Goal: Task Accomplishment & Management: Complete application form

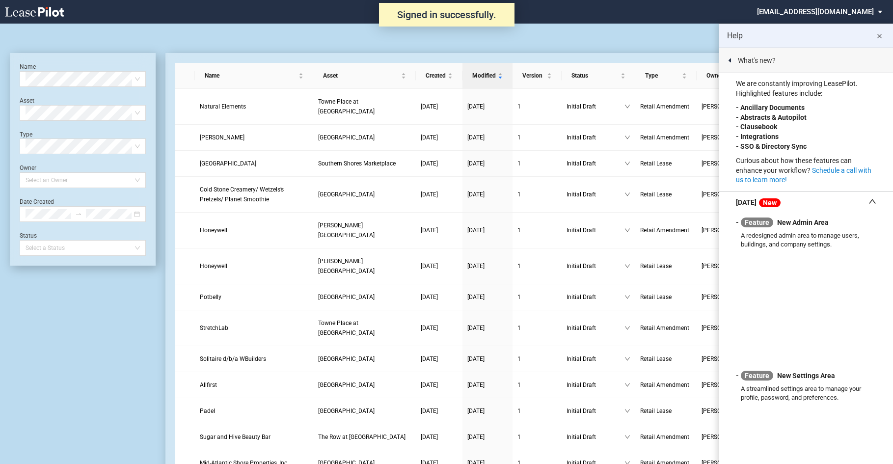
click at [880, 34] on md-icon "close" at bounding box center [879, 36] width 12 height 12
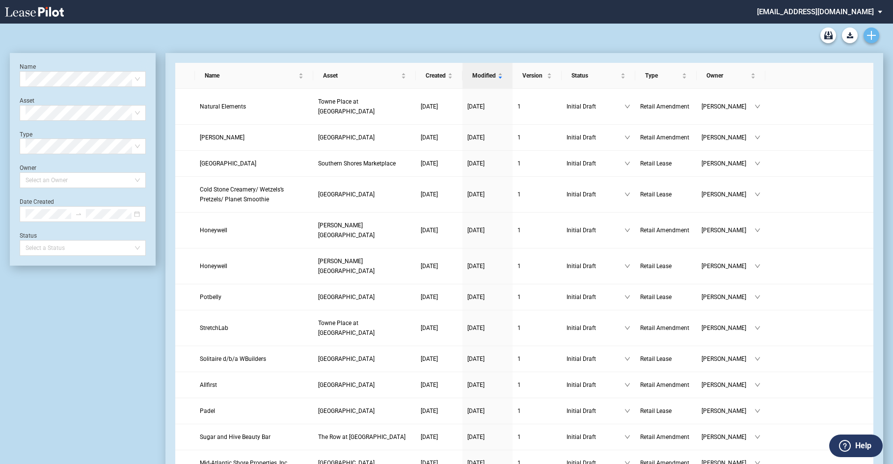
click at [868, 33] on icon "Create new document" at bounding box center [871, 35] width 9 height 9
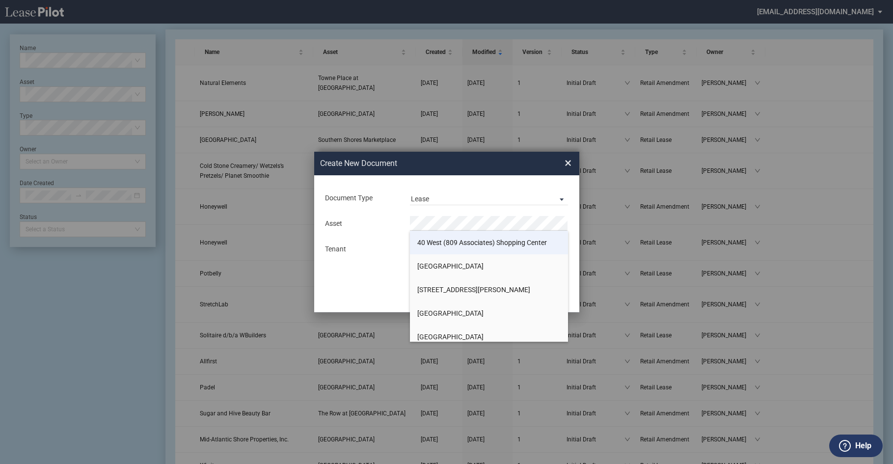
click at [474, 245] on span "40 West (809 Associates) Shopping Center" at bounding box center [482, 243] width 130 height 8
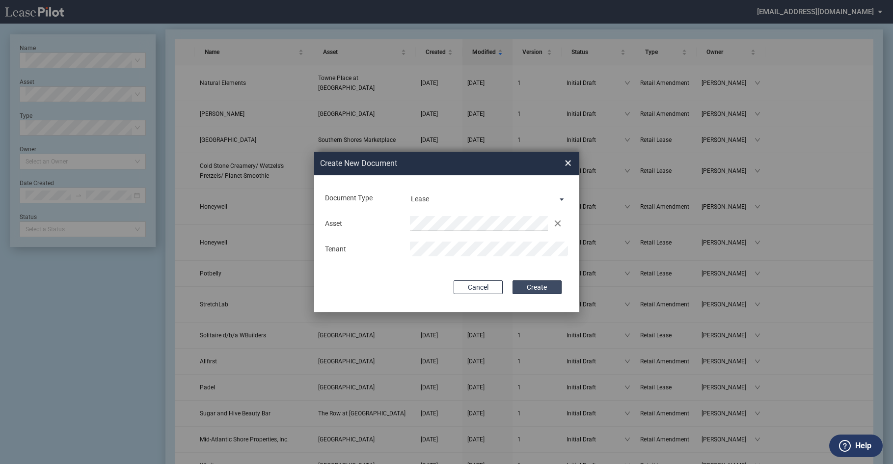
click at [545, 286] on button "Create" at bounding box center [537, 287] width 49 height 14
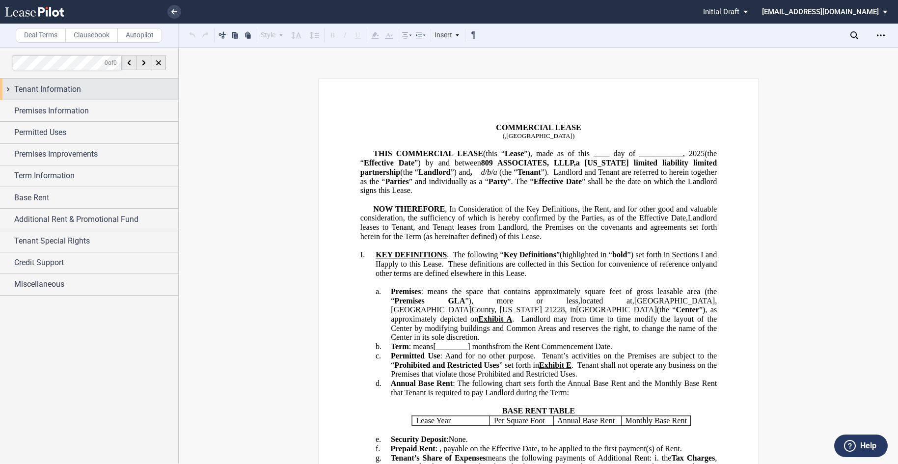
click at [73, 92] on span "Tenant Information" at bounding box center [47, 89] width 67 height 12
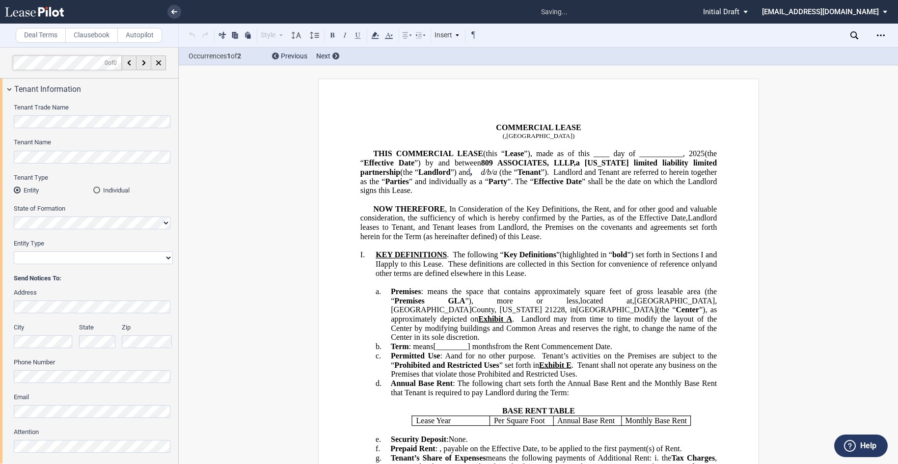
click at [165, 255] on select "Corporation Limited Liability Company General Partnership Limited Partnership O…" at bounding box center [93, 257] width 159 height 13
select select "limited liability company"
click at [14, 251] on select "Corporation Limited Liability Company General Partnership Limited Partnership O…" at bounding box center [93, 257] width 159 height 13
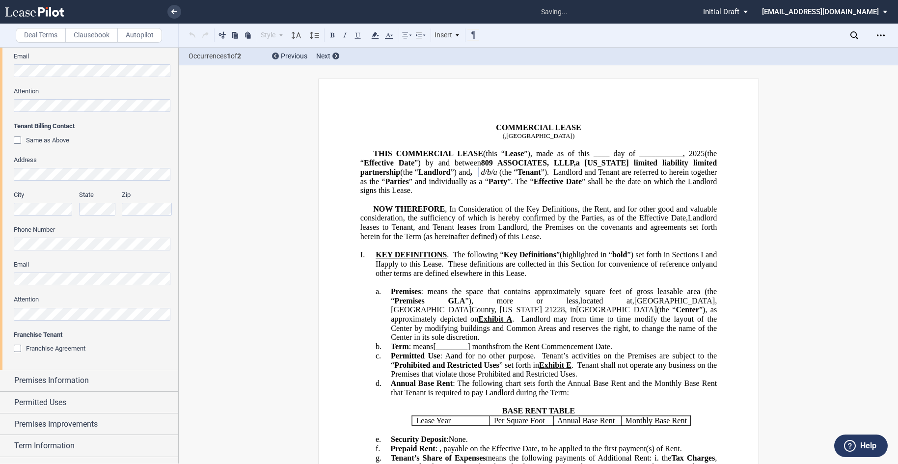
scroll to position [344, 0]
click at [20, 345] on div "Franchise Agreement" at bounding box center [19, 347] width 10 height 10
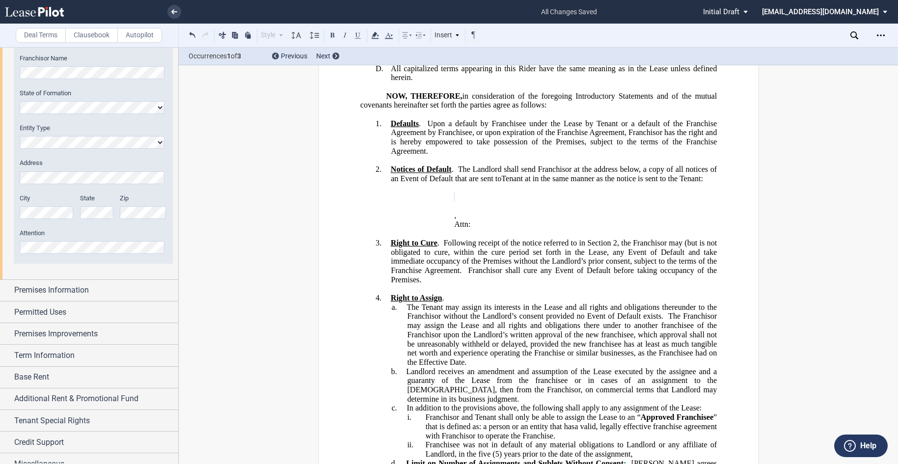
scroll to position [669, 0]
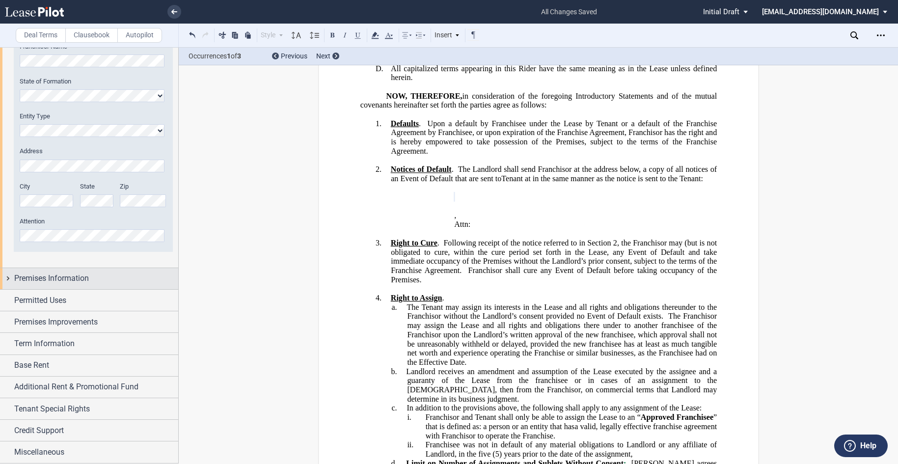
click at [71, 283] on span "Premises Information" at bounding box center [51, 278] width 75 height 12
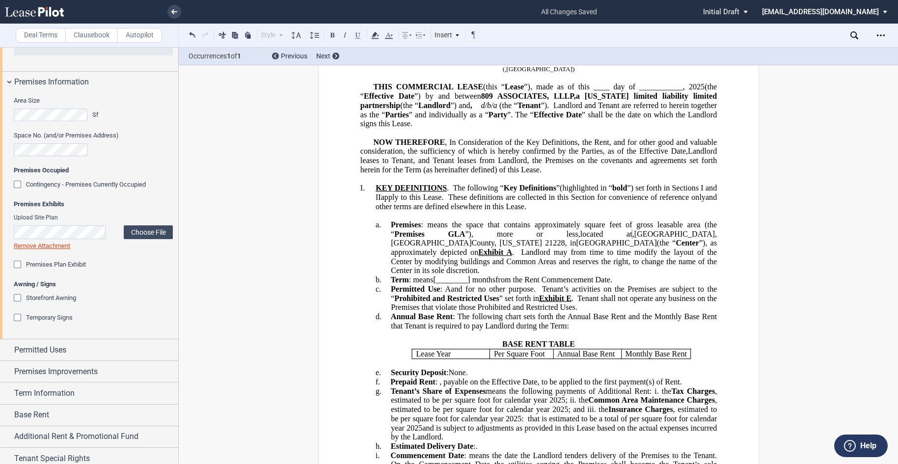
scroll to position [0, 0]
click at [565, 239] on span ", in" at bounding box center [570, 243] width 11 height 9
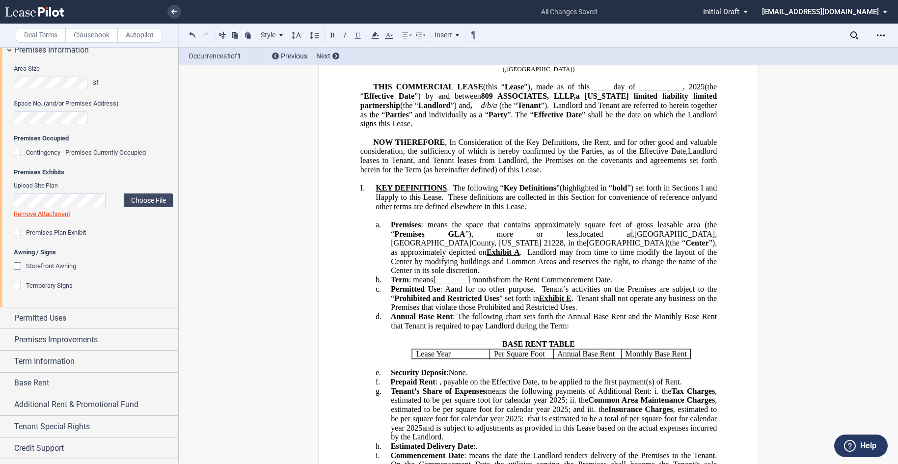
scroll to position [915, 0]
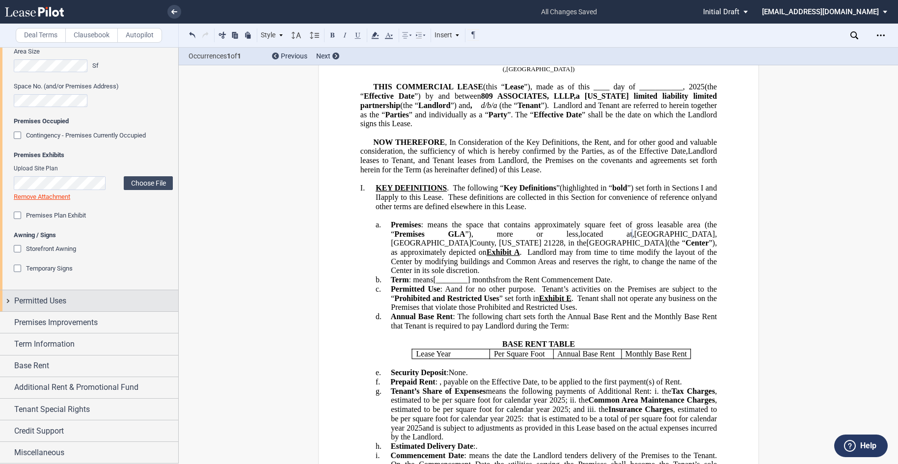
click at [59, 303] on span "Permitted Uses" at bounding box center [40, 301] width 52 height 12
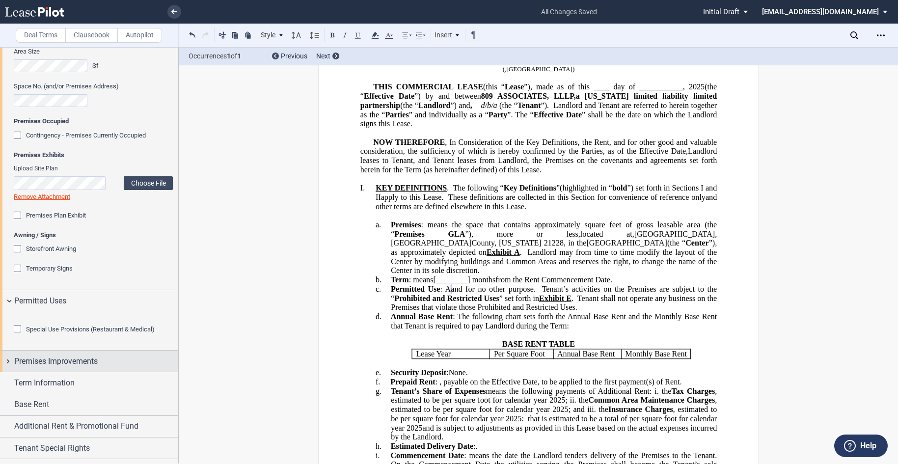
click at [62, 367] on span "Premises Improvements" at bounding box center [55, 361] width 83 height 12
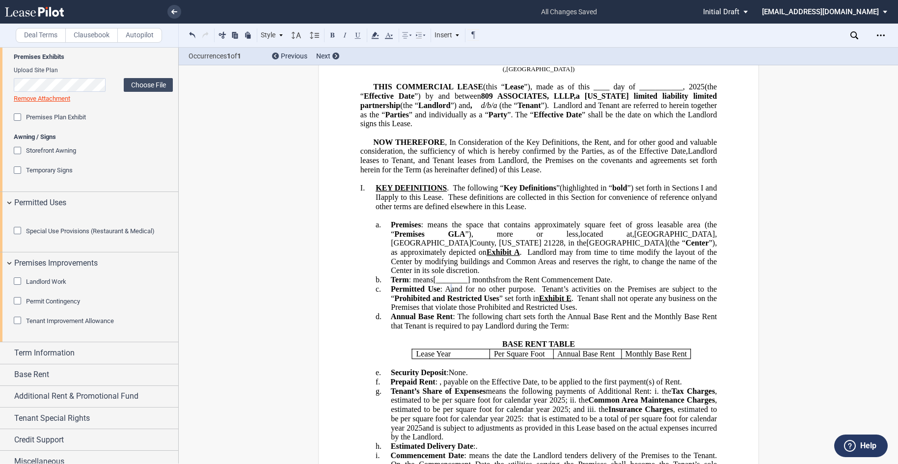
click at [17, 237] on div "Special Use Provisions (Restaurant & Medical)" at bounding box center [19, 232] width 10 height 10
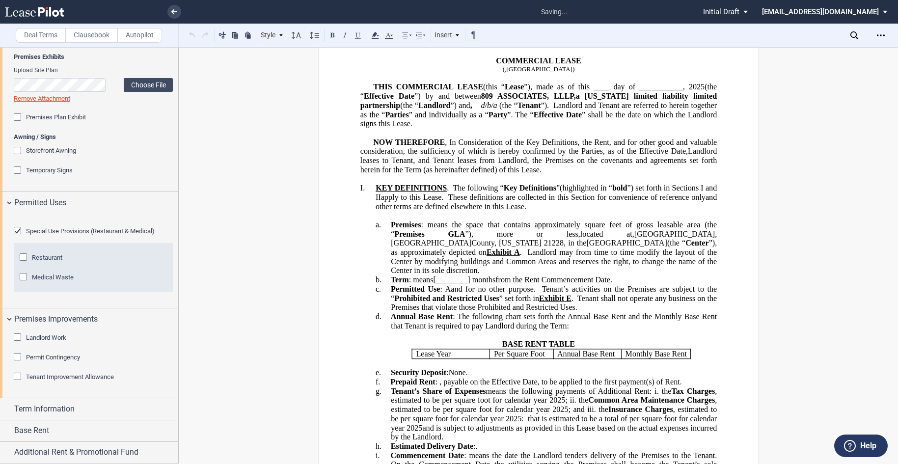
click at [25, 263] on div "Restaurant" at bounding box center [25, 258] width 10 height 10
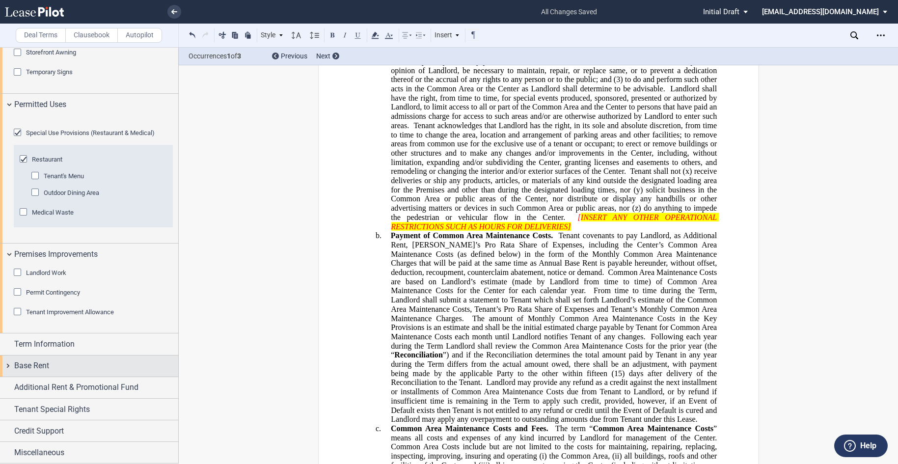
scroll to position [1166, 0]
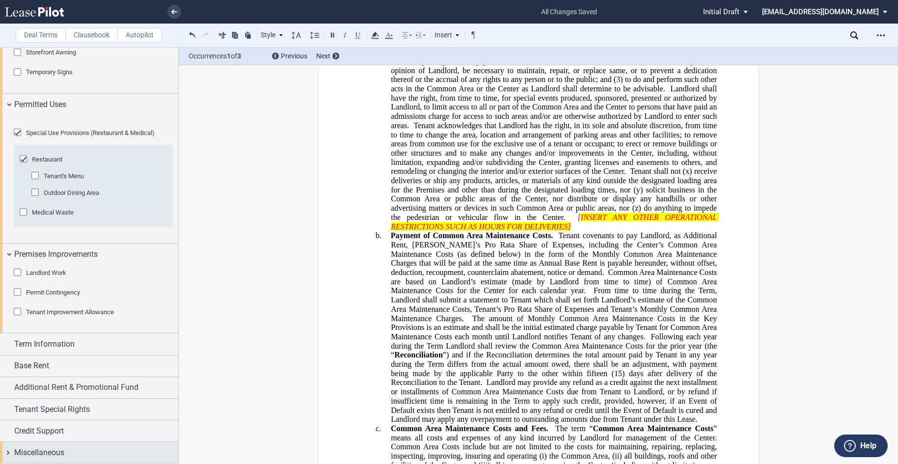
click at [37, 450] on span "Miscellaneous" at bounding box center [39, 453] width 50 height 12
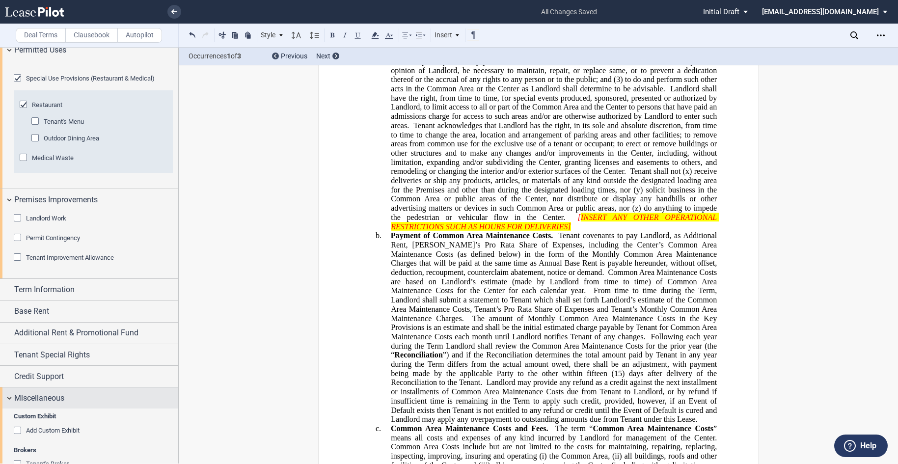
scroll to position [1362, 0]
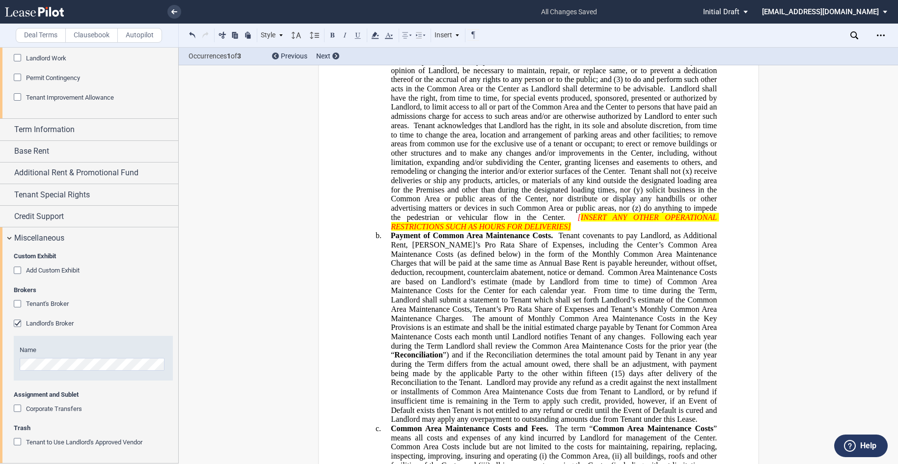
click at [16, 310] on div "Tenant's Broker" at bounding box center [19, 305] width 10 height 10
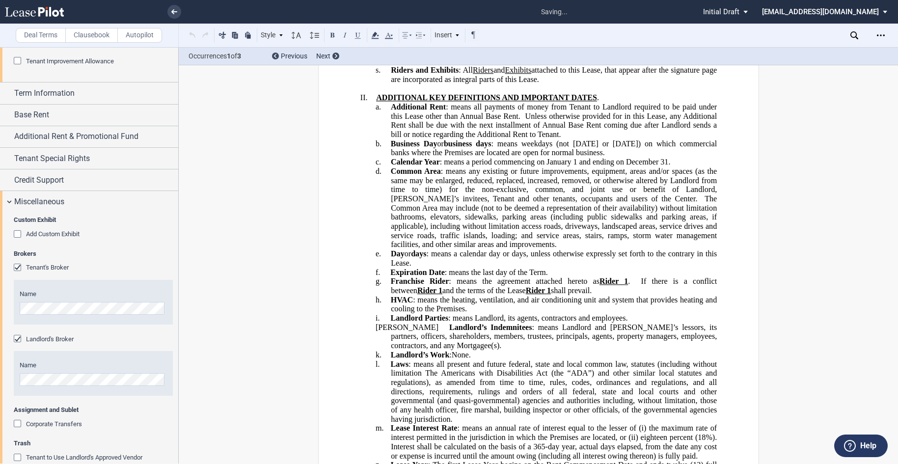
scroll to position [586, 0]
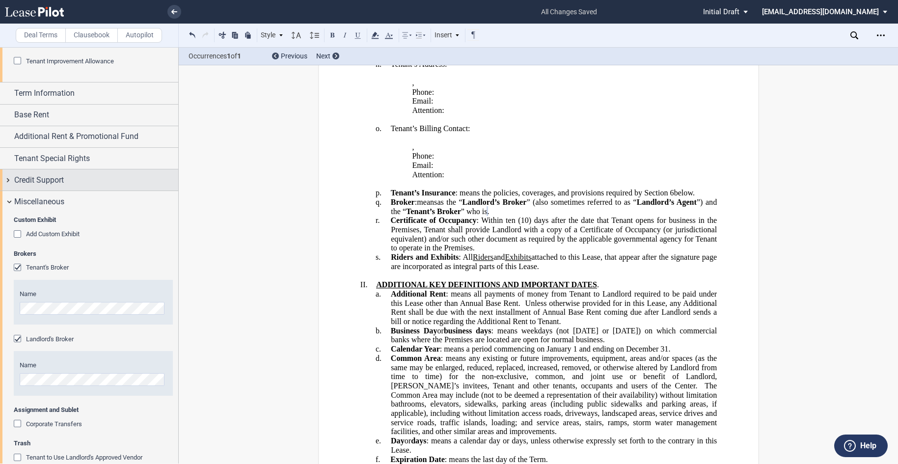
click at [53, 186] on span "Credit Support" at bounding box center [39, 180] width 50 height 12
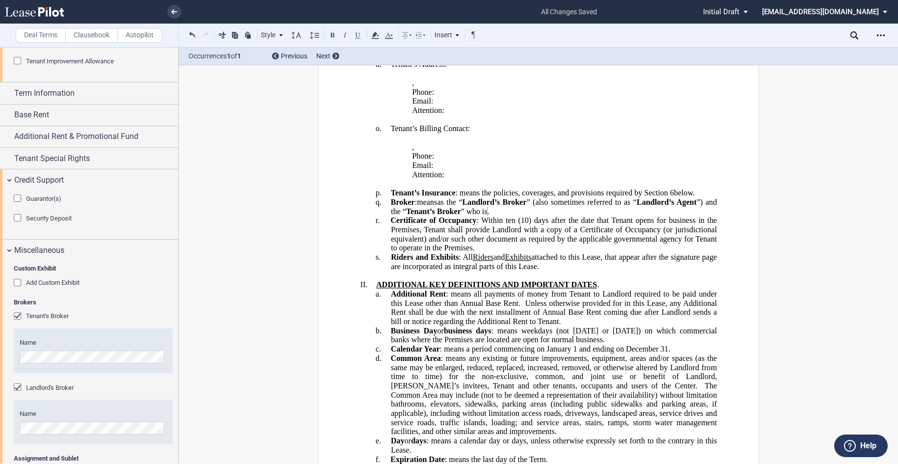
click at [15, 204] on div "Guarantor(s)" at bounding box center [19, 199] width 10 height 10
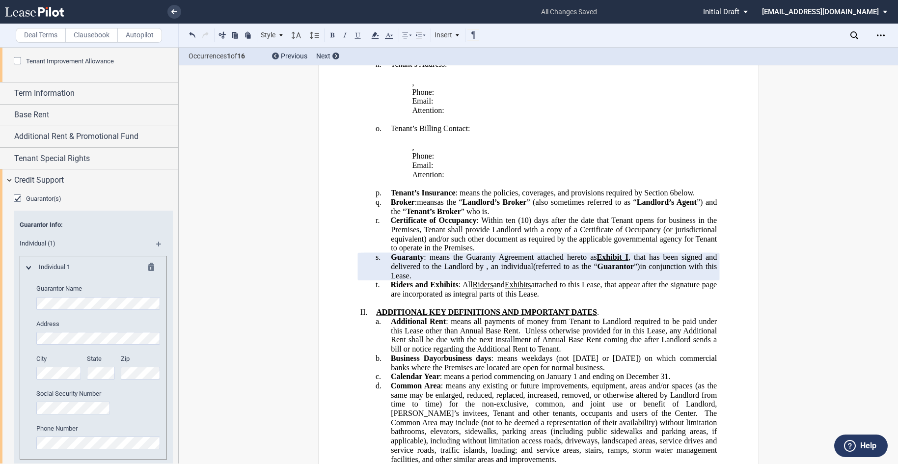
scroll to position [1460, 0]
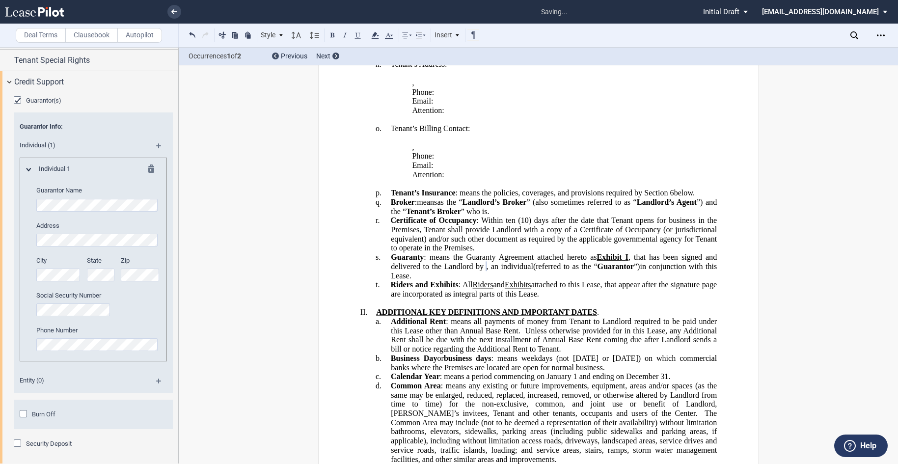
click at [157, 155] on md-icon at bounding box center [162, 149] width 13 height 12
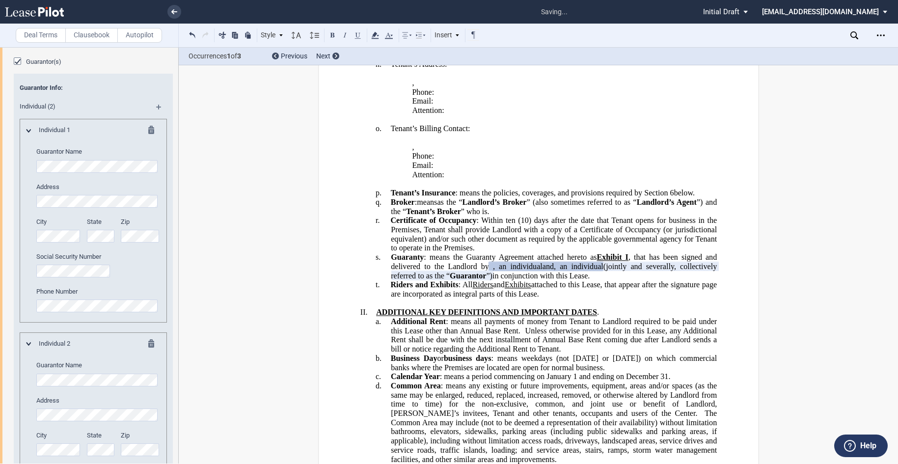
scroll to position [1607, 0]
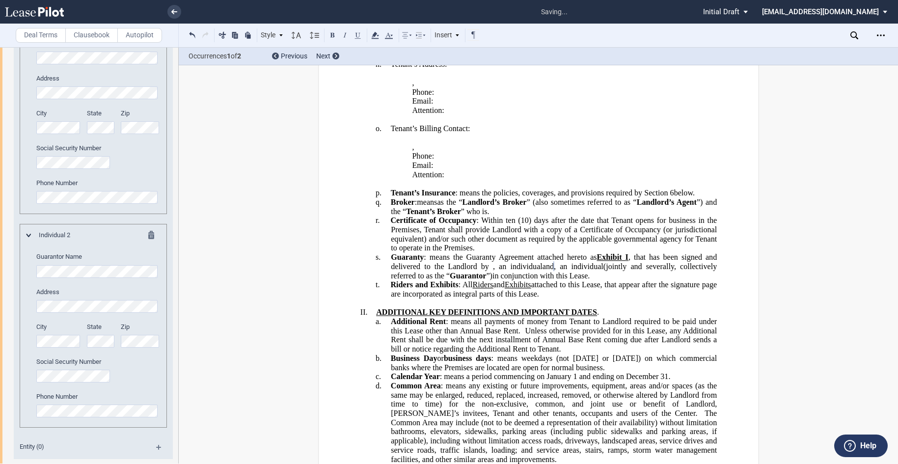
click at [156, 8] on md-icon at bounding box center [162, 2] width 13 height 12
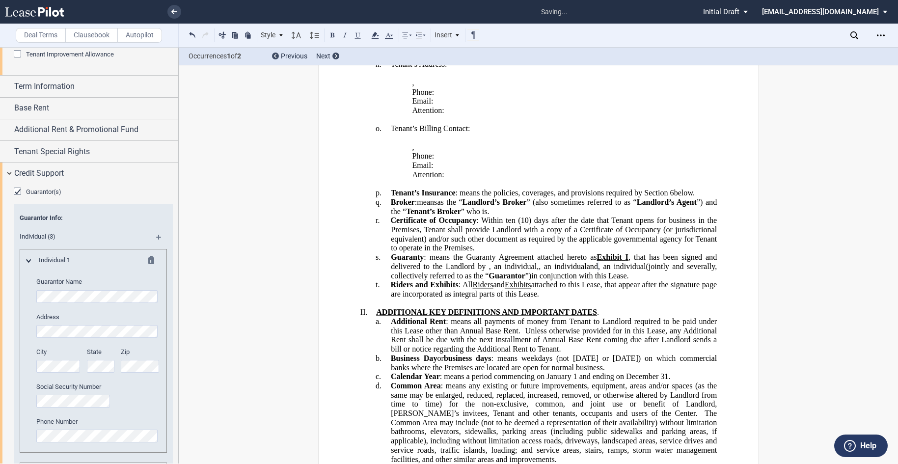
scroll to position [1362, 0]
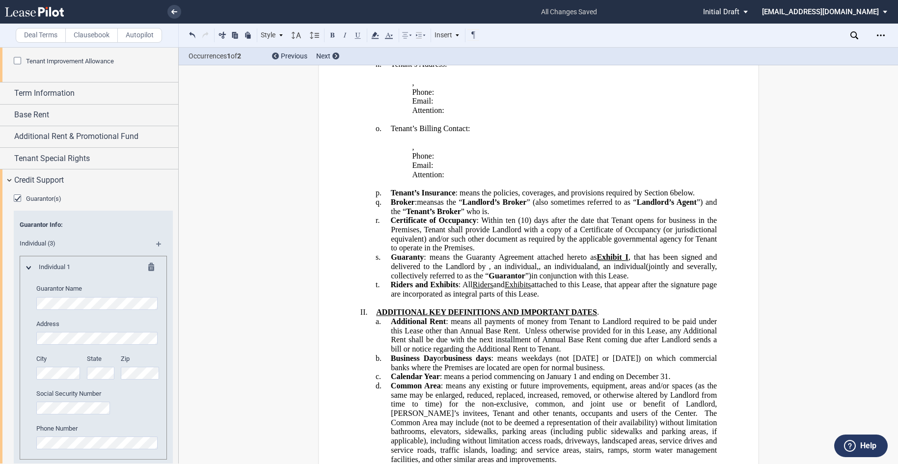
click at [157, 253] on md-icon at bounding box center [162, 248] width 13 height 12
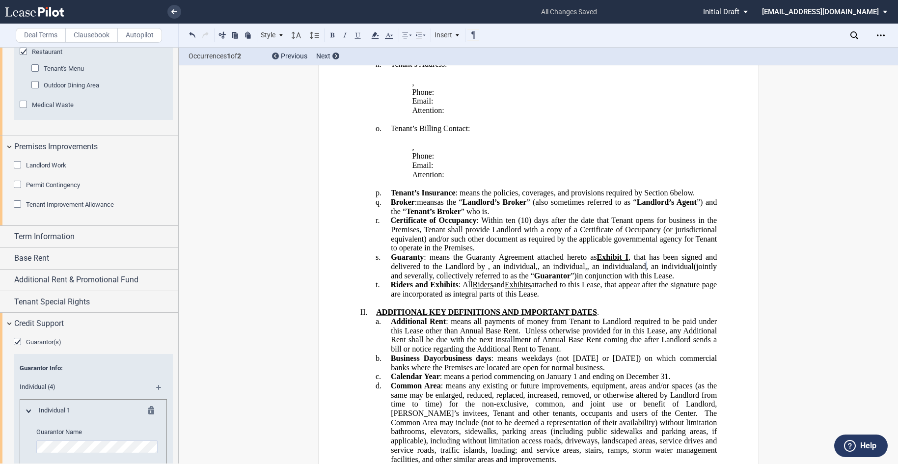
scroll to position [1215, 0]
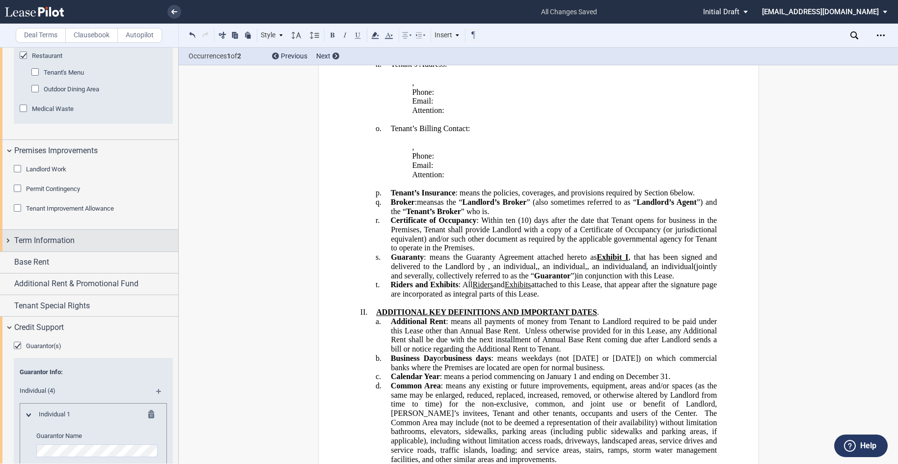
click at [57, 246] on span "Term Information" at bounding box center [44, 241] width 60 height 12
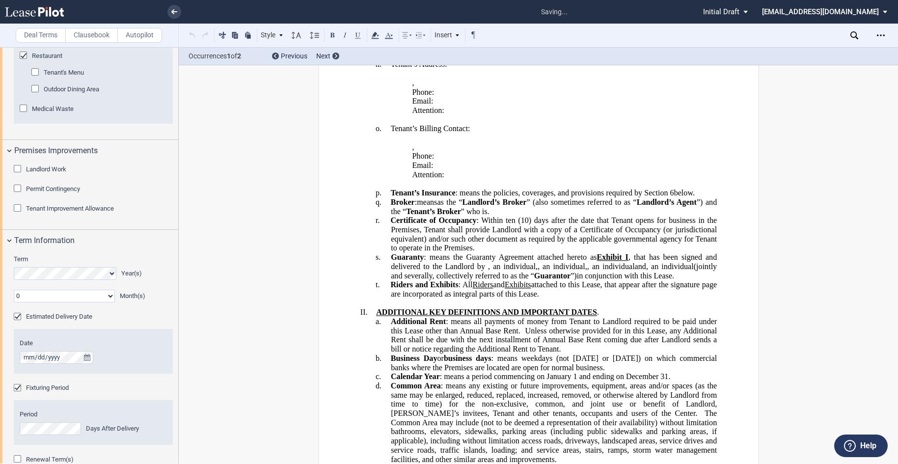
scroll to position [113, 0]
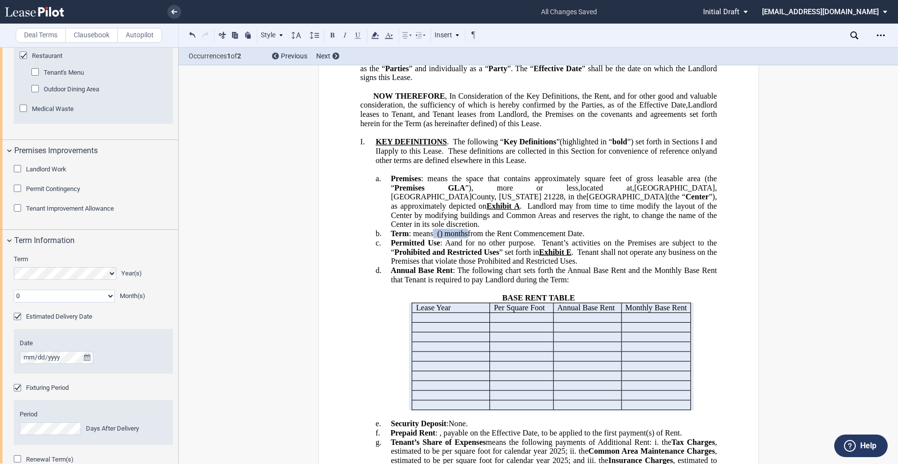
click at [110, 302] on select "0 1 2 3 4 5 6 7 8 9 10 11" at bounding box center [64, 296] width 101 height 13
select select "number:2"
click at [14, 302] on select "0 1 2 3 4 5 6 7 8 9 10 11" at bounding box center [64, 296] width 101 height 13
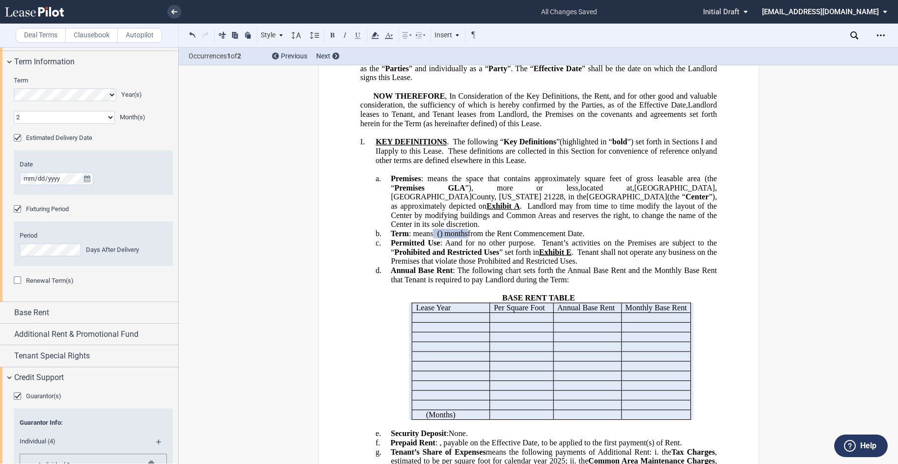
scroll to position [1411, 0]
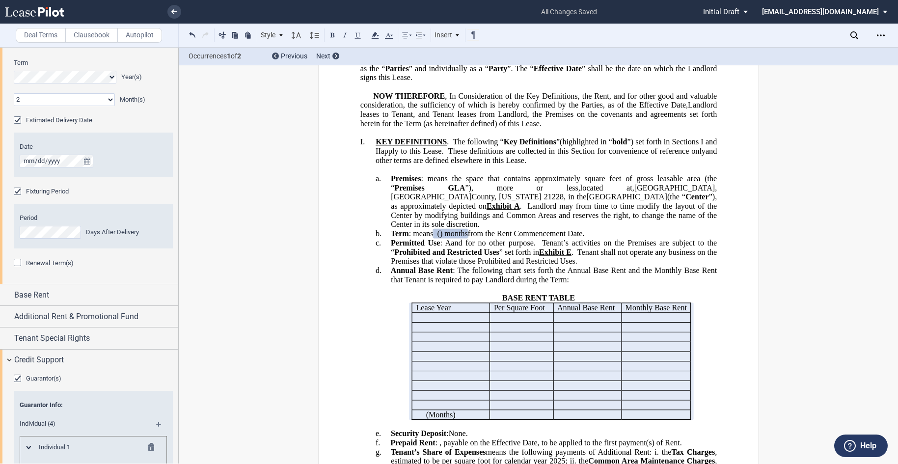
click at [19, 269] on div "Renewal Term(s)" at bounding box center [19, 264] width 10 height 10
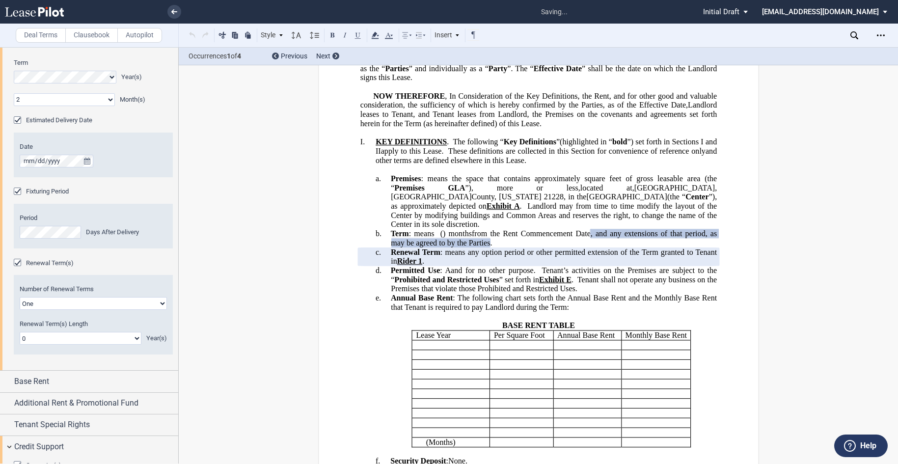
click at [161, 310] on select "One Two" at bounding box center [93, 303] width 147 height 13
select select "2"
click at [20, 310] on select "One Two" at bounding box center [93, 303] width 147 height 13
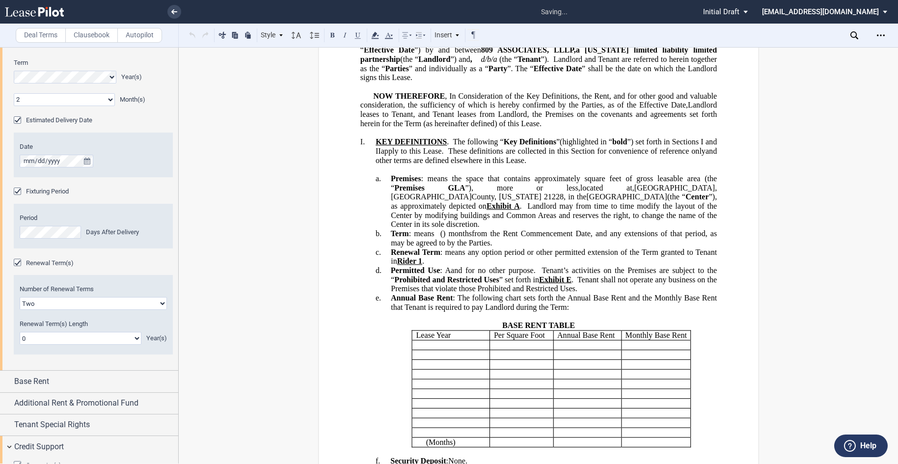
click at [135, 345] on select "0 1 2 3 4 5 6 7 8 9 10 11 12 13 14 15 16 17 18 19 20" at bounding box center [81, 338] width 122 height 13
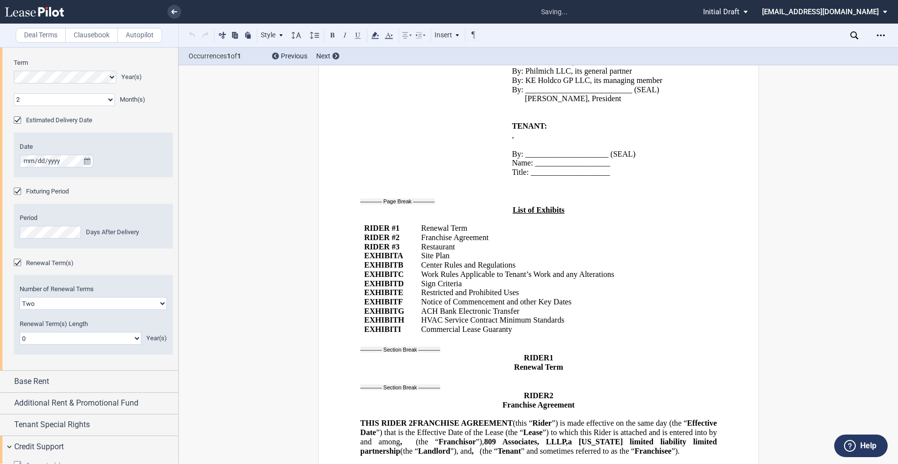
scroll to position [19420, 0]
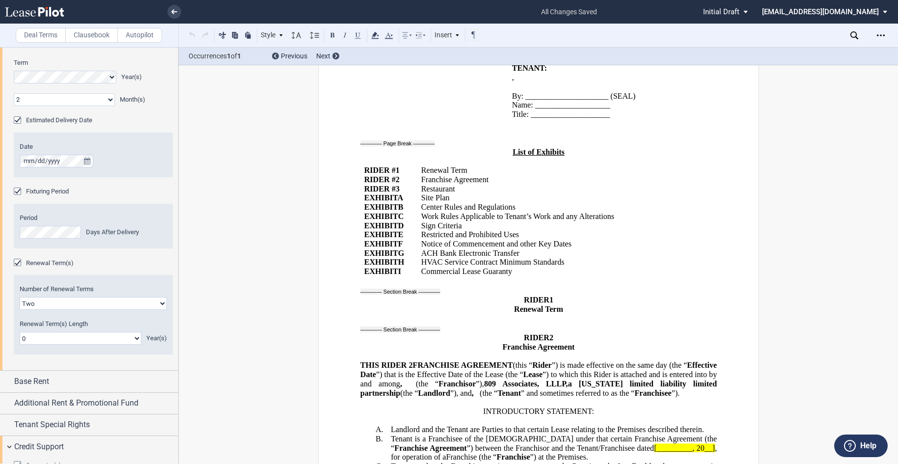
select select "number:5"
click at [20, 345] on select "0 1 2 3 4 5 6 7 8 9 10 11 12 13 14 15 16 17 18 19 20" at bounding box center [81, 338] width 122 height 13
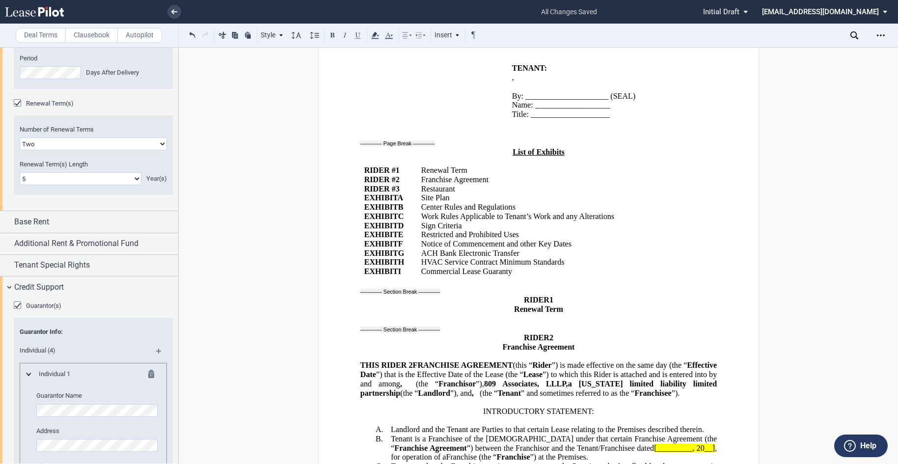
scroll to position [1571, 0]
click at [51, 227] on div "Base Rent" at bounding box center [96, 222] width 164 height 12
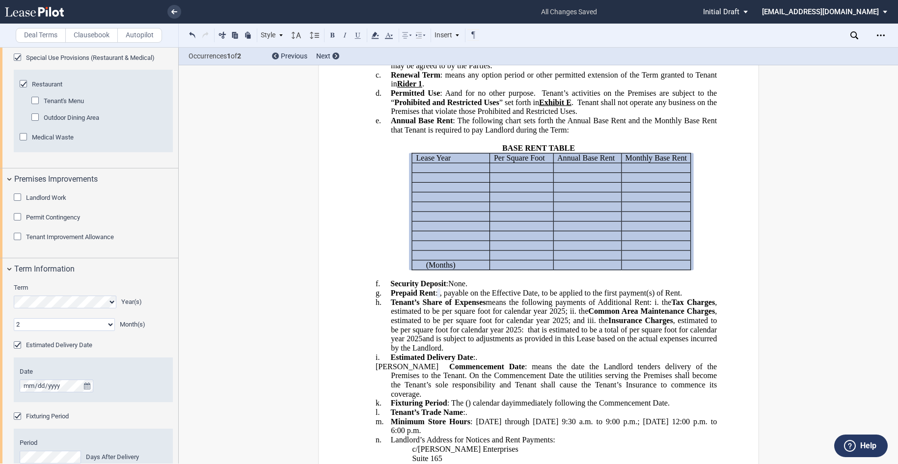
scroll to position [1178, 0]
